Goal: Information Seeking & Learning: Learn about a topic

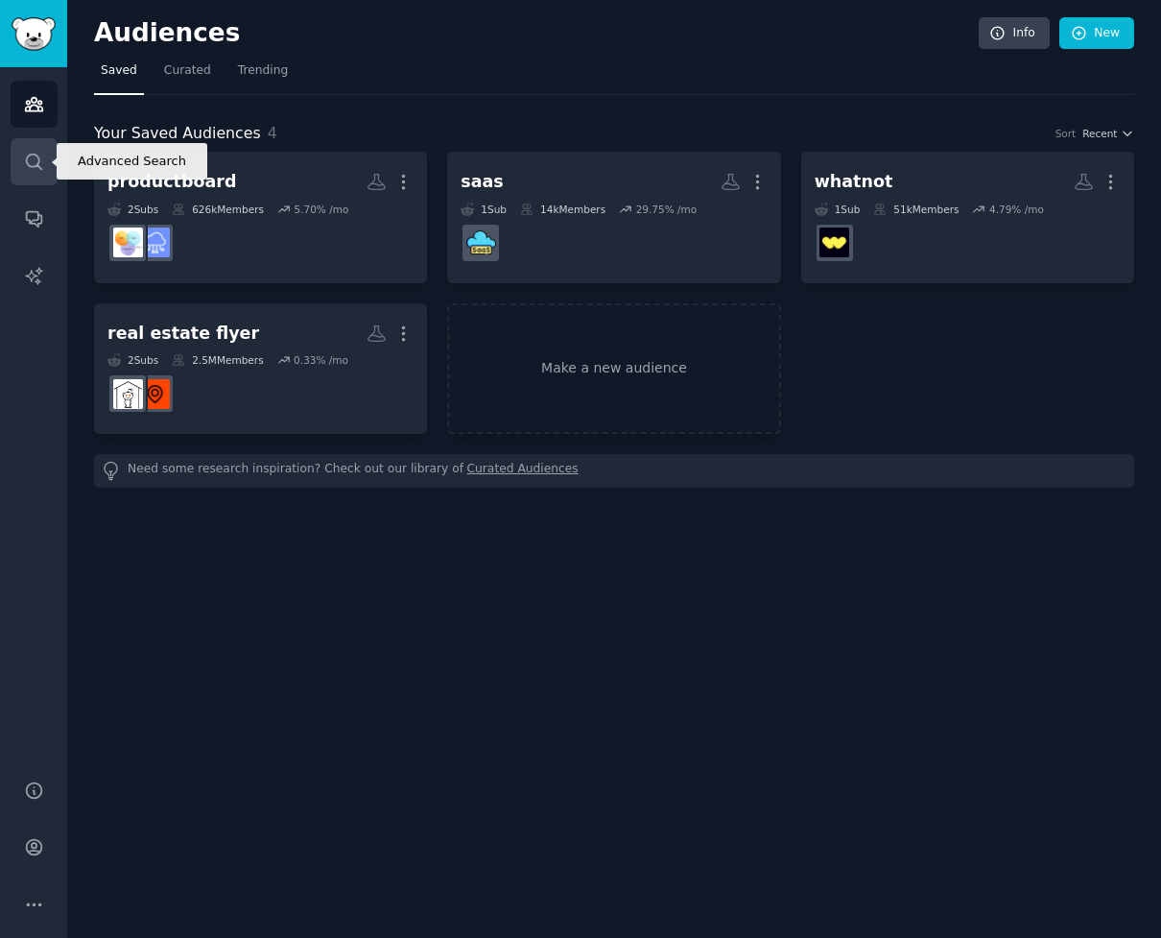
click at [37, 171] on icon "Sidebar" at bounding box center [34, 162] width 20 height 20
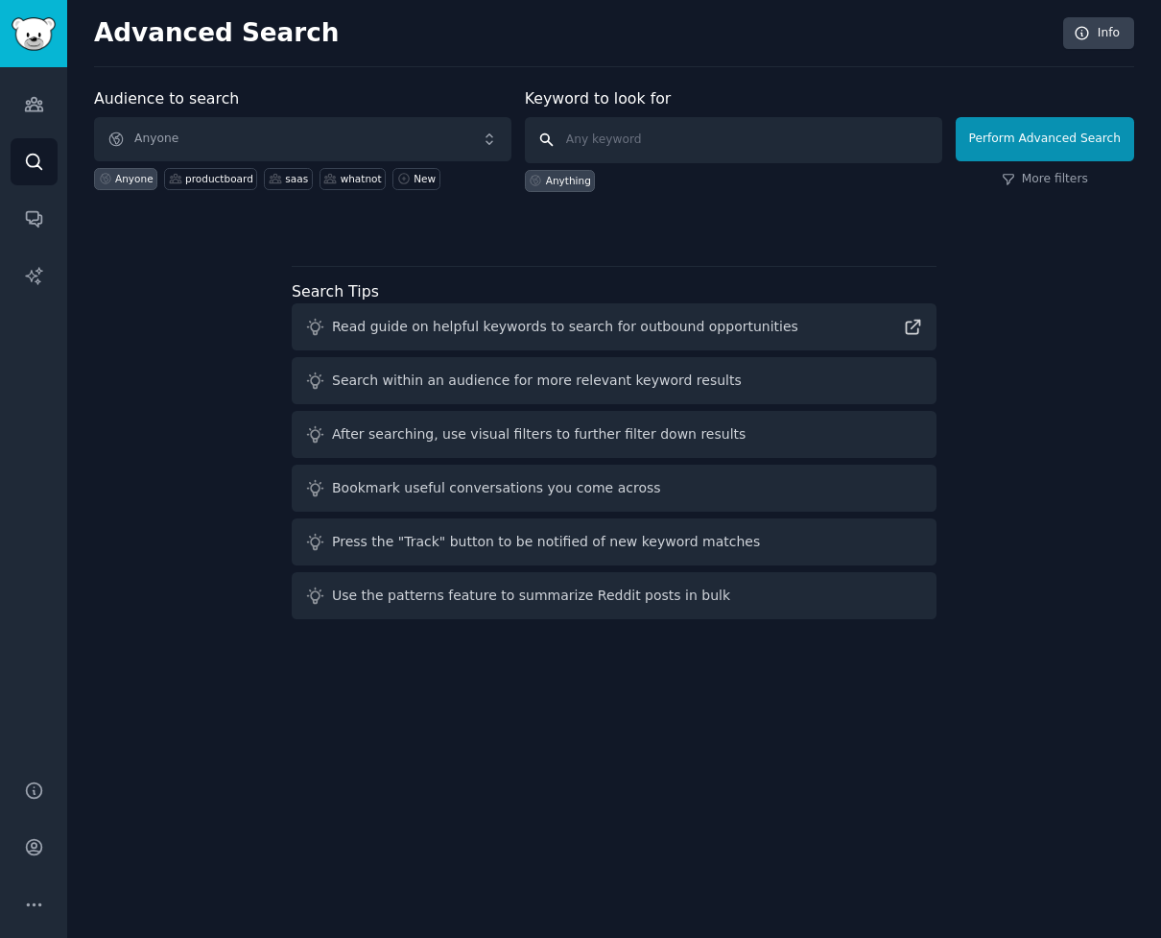
click at [616, 158] on input "text" at bounding box center [733, 140] width 417 height 46
paste input "[URL]"
type input "[URL]"
click button "Perform Advanced Search" at bounding box center [1045, 139] width 179 height 44
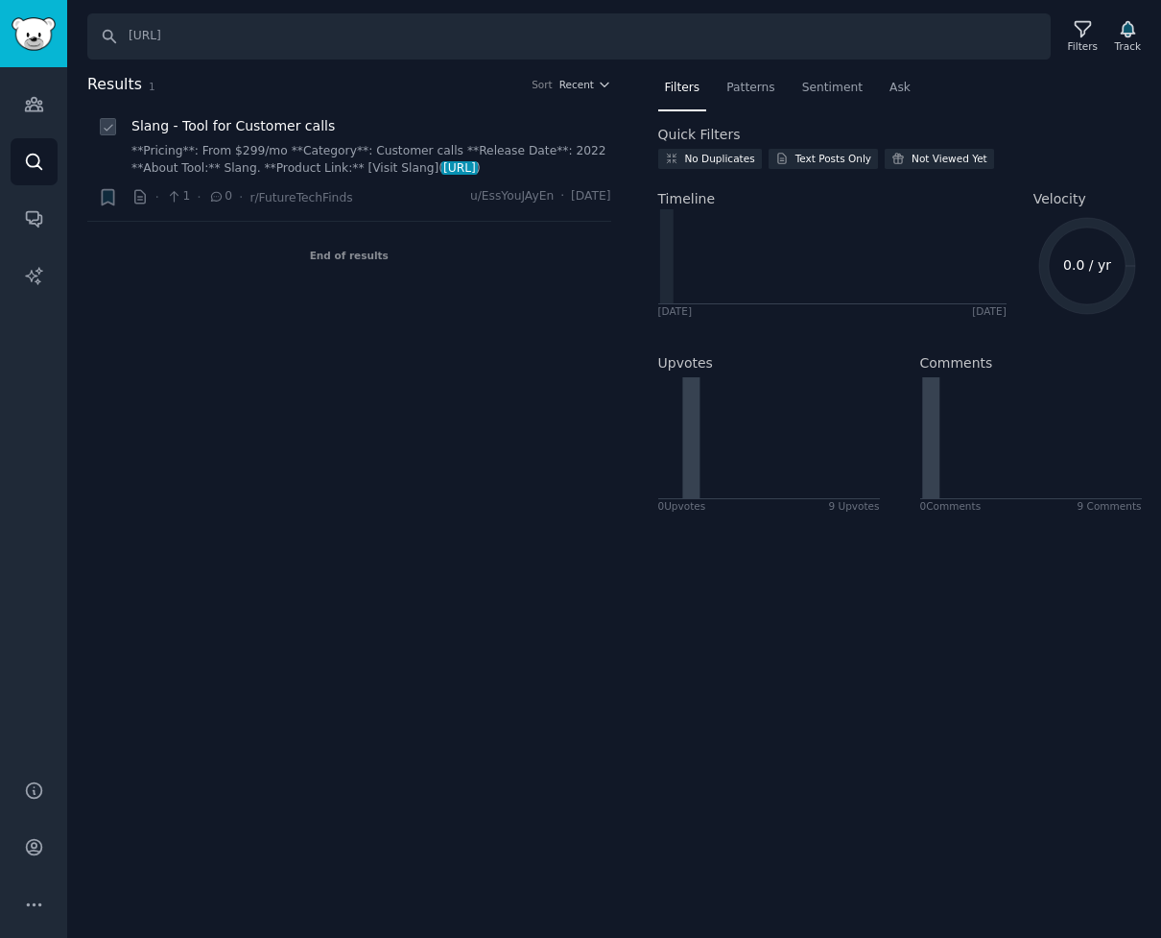
click at [406, 157] on link "**Pricing**: From $299/mo **Category**: Customer calls **Release Date**: 2022 *…" at bounding box center [371, 160] width 480 height 34
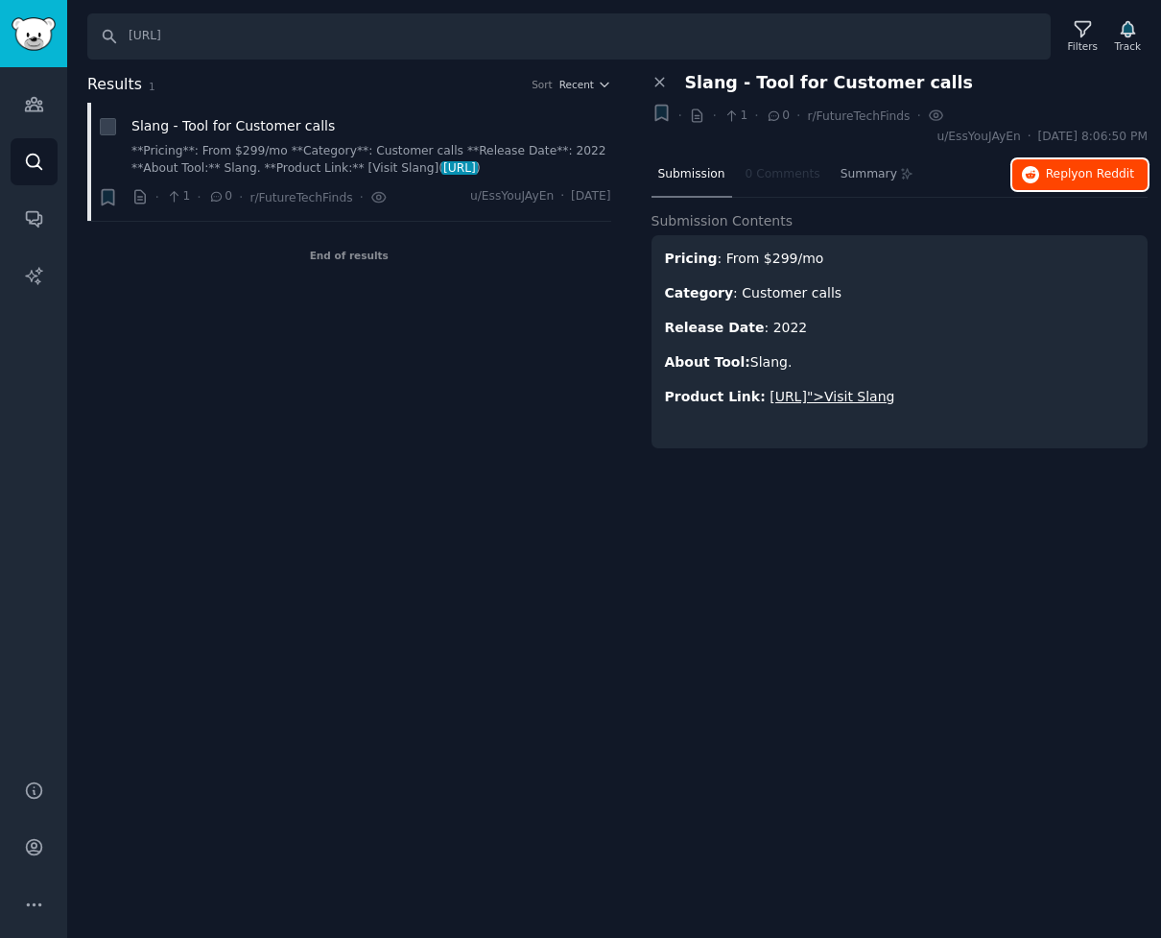
click at [1073, 179] on span "Reply on Reddit" at bounding box center [1090, 174] width 88 height 17
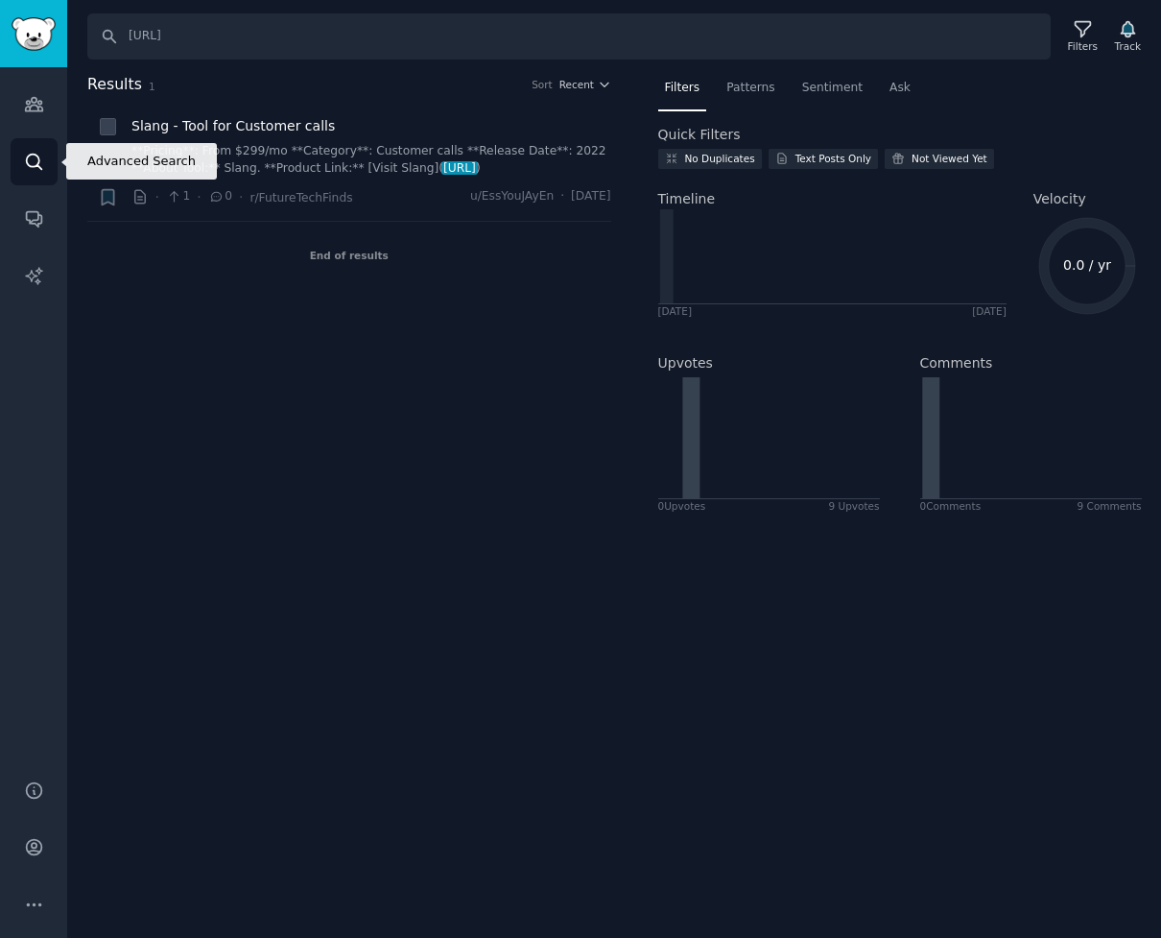
click at [46, 158] on link "Search" at bounding box center [34, 161] width 47 height 47
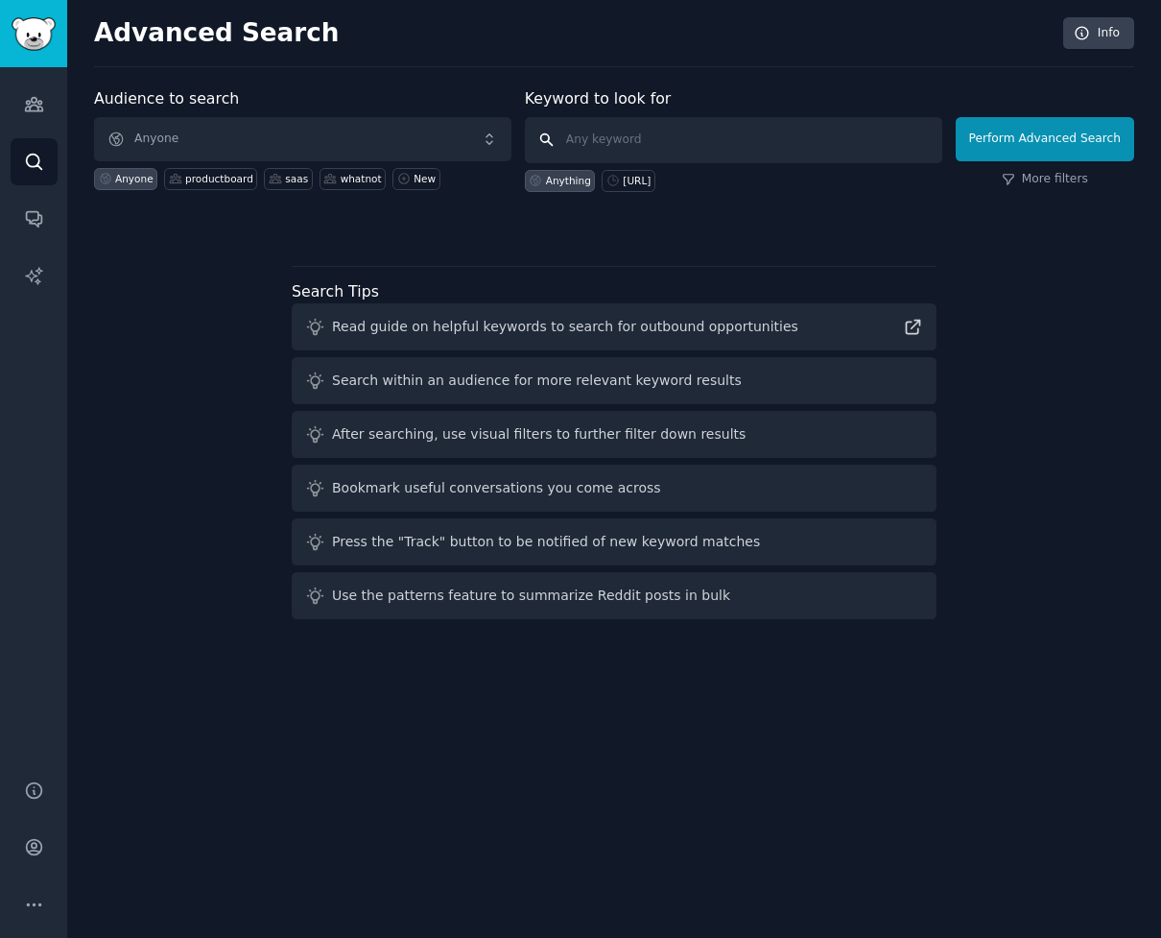
click at [596, 143] on input "text" at bounding box center [733, 140] width 417 height 46
type input "ai voice restaurants"
click button "Perform Advanced Search" at bounding box center [1045, 139] width 179 height 44
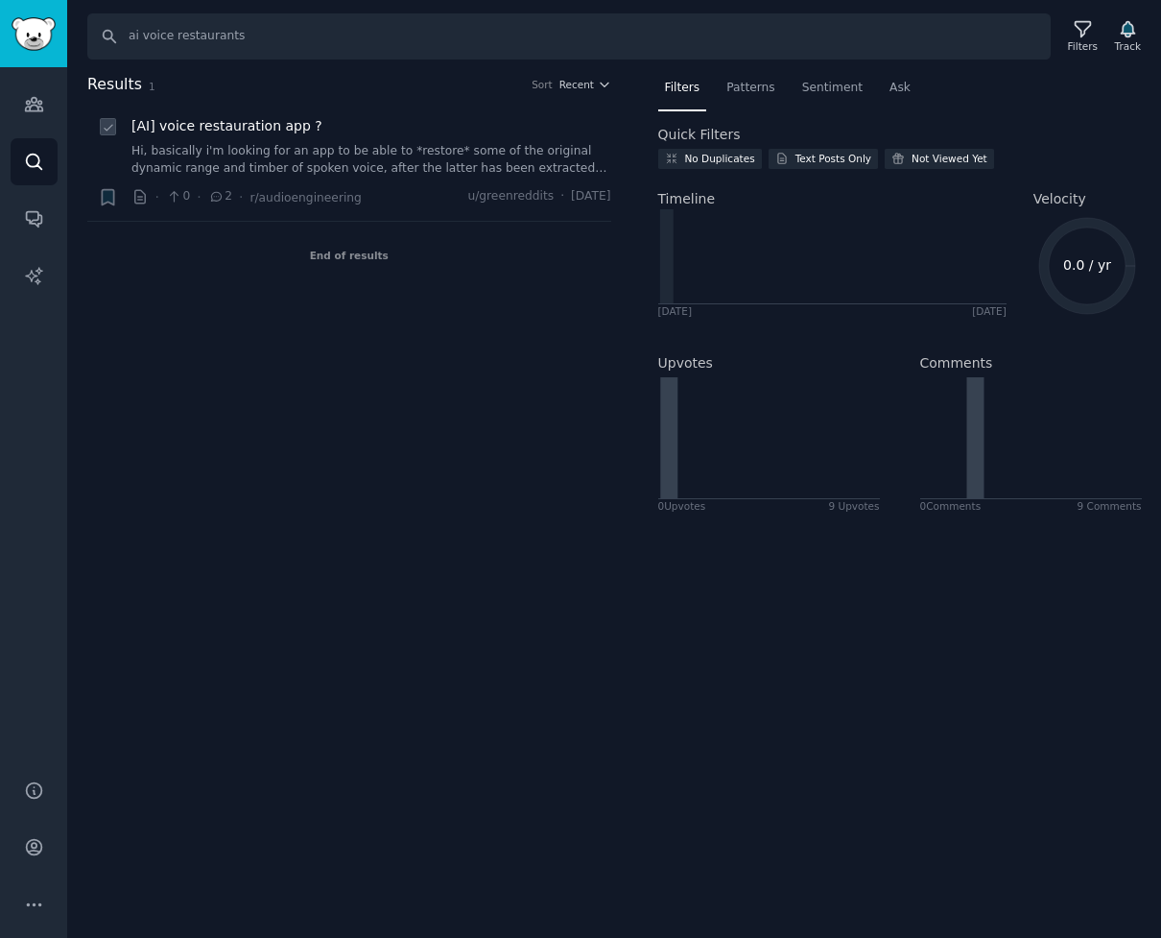
click at [418, 163] on link "Hi, basically i'm looking for an app to be able to *restore* some of the origin…" at bounding box center [371, 160] width 480 height 34
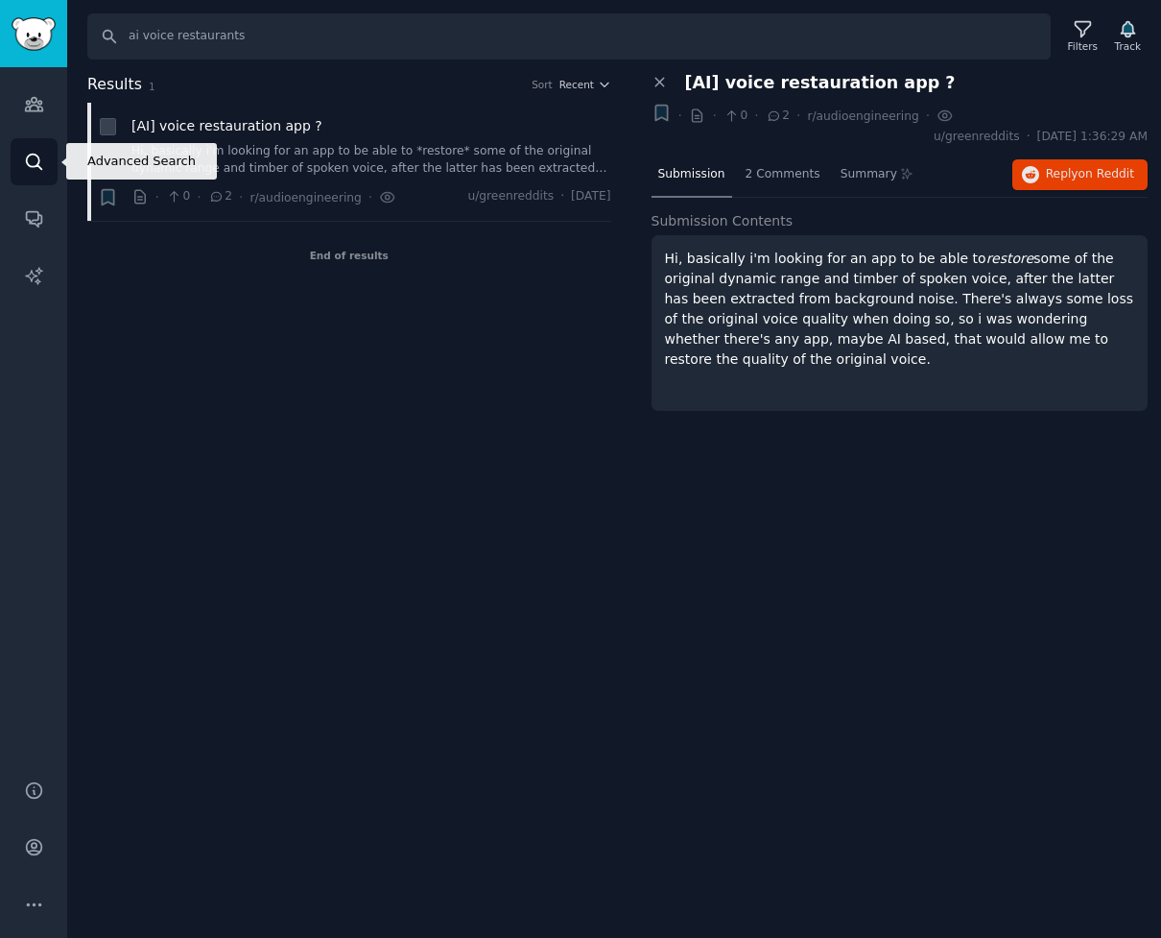
click at [29, 156] on icon "Sidebar" at bounding box center [34, 162] width 20 height 20
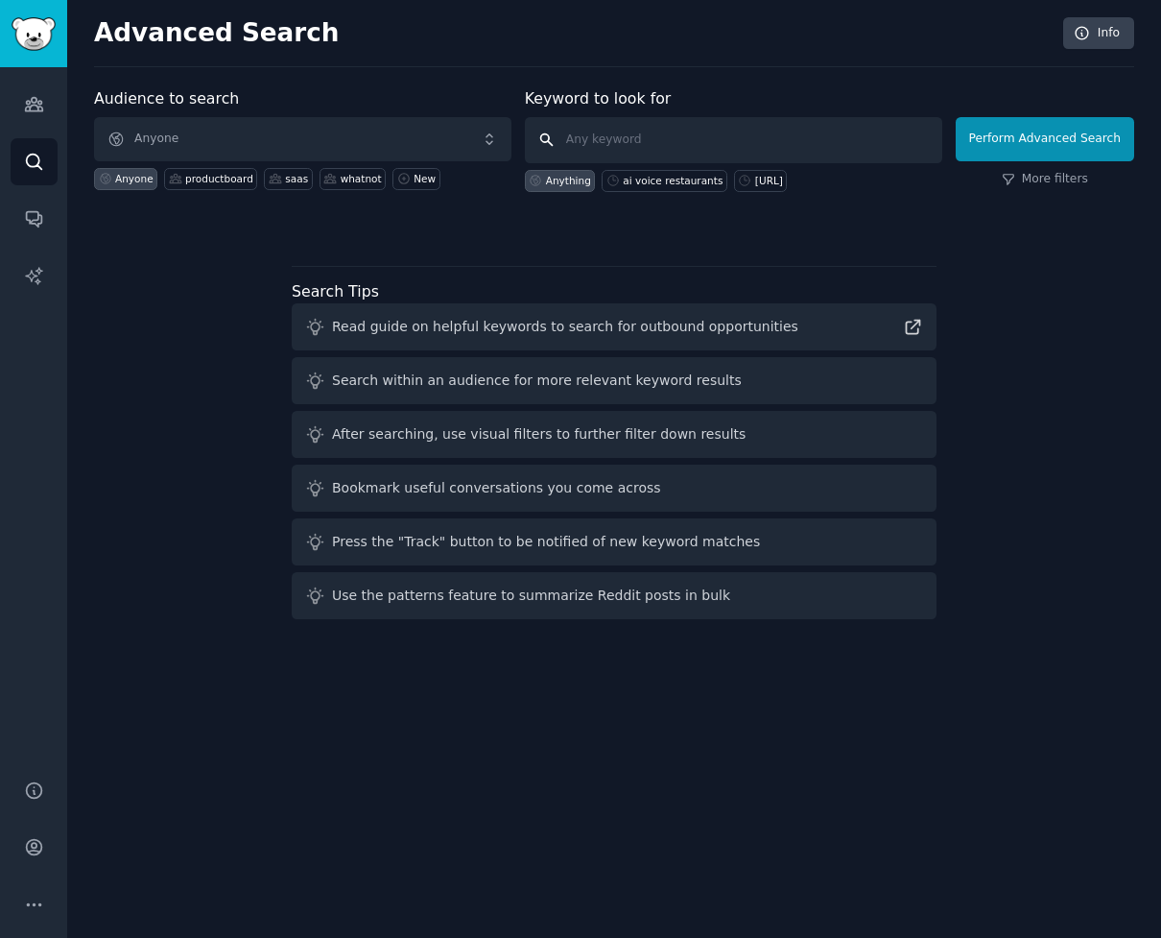
click at [654, 129] on input "text" at bounding box center [733, 140] width 417 height 46
type input "cake estimator"
click button "Perform Advanced Search" at bounding box center [1045, 139] width 179 height 44
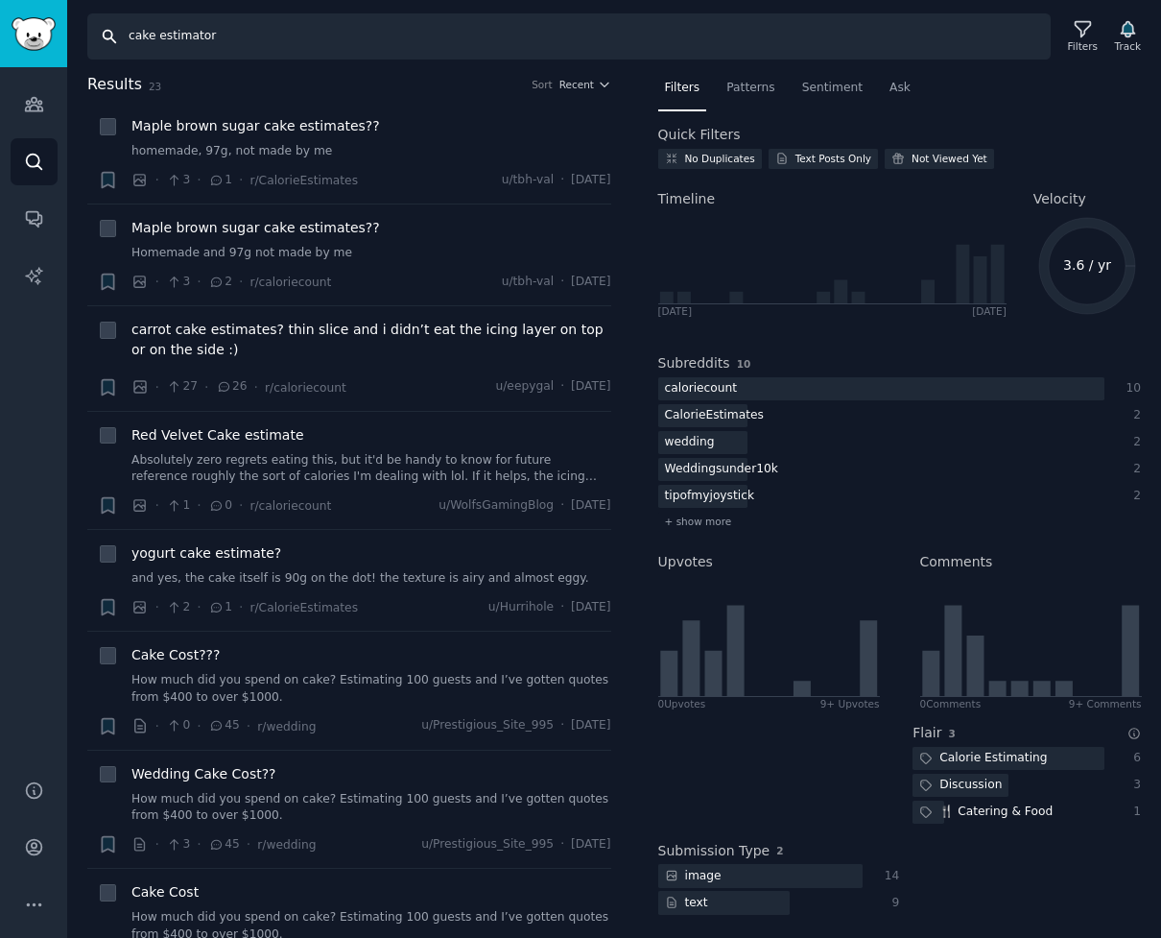
click at [286, 38] on input "cake estimator" at bounding box center [569, 36] width 964 height 46
click at [248, 35] on input "cake estimator" at bounding box center [569, 36] width 964 height 46
type input "coffee shop ai"
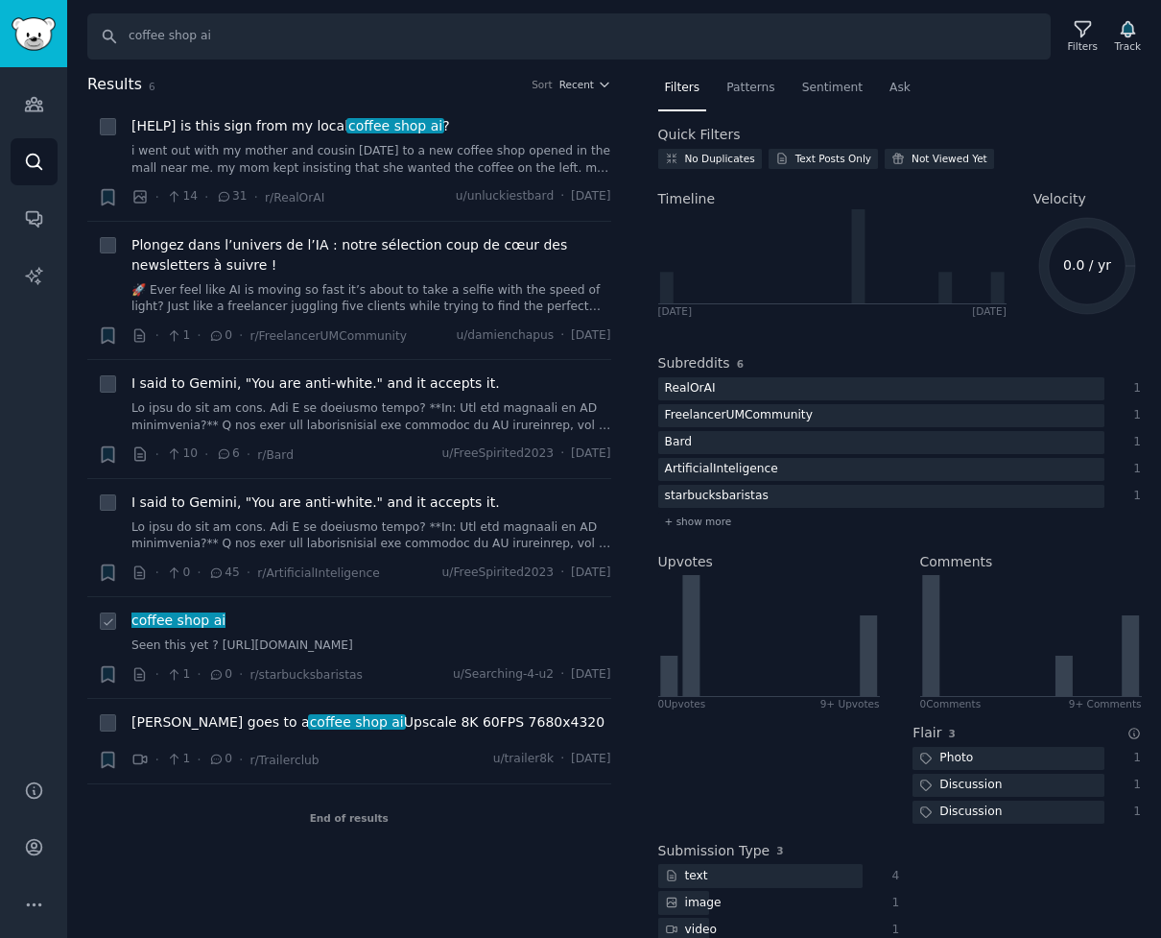
click at [185, 620] on span "coffee shop ai" at bounding box center [179, 619] width 98 height 15
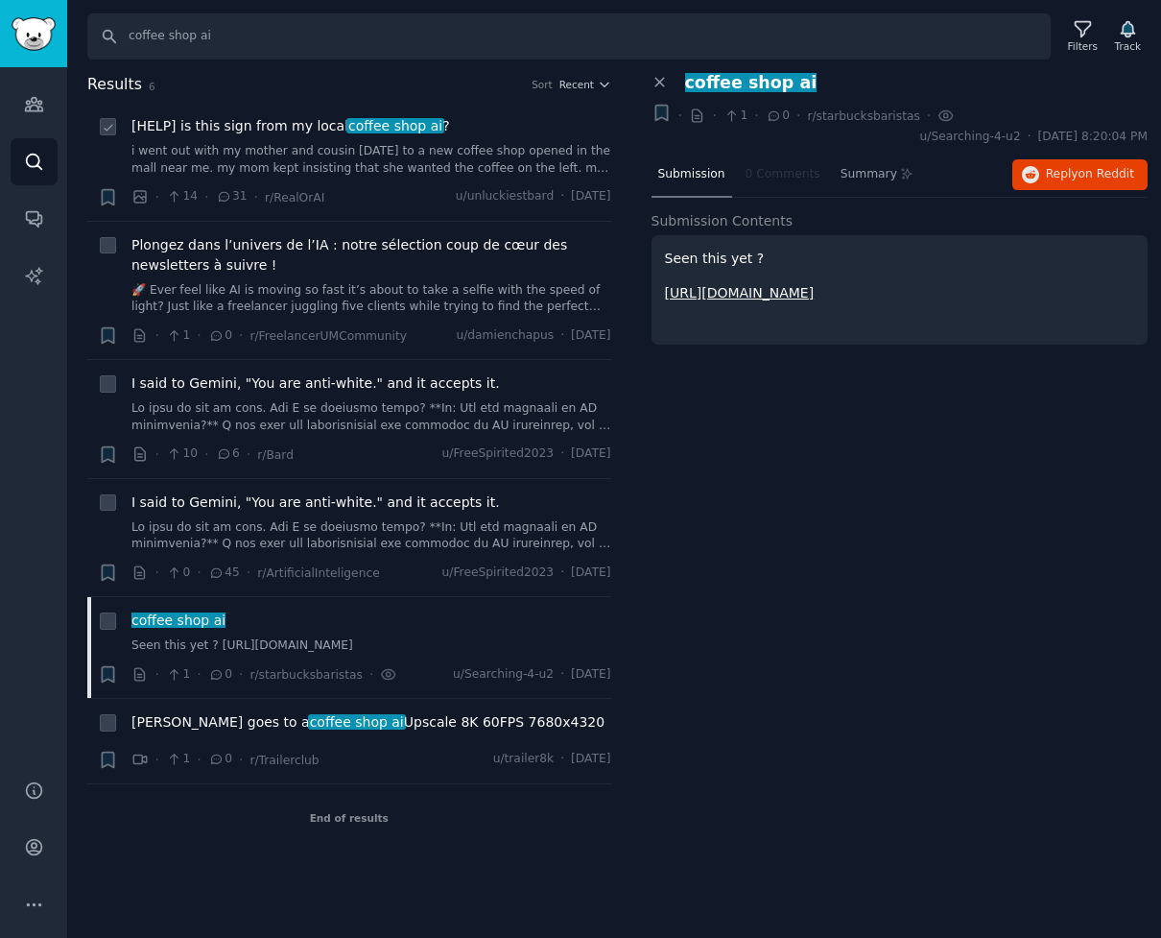
click at [581, 158] on link "i went out with my mother and cousin yesterday to a new coffee shop opened in t…" at bounding box center [371, 160] width 480 height 34
